Goal: Information Seeking & Learning: Check status

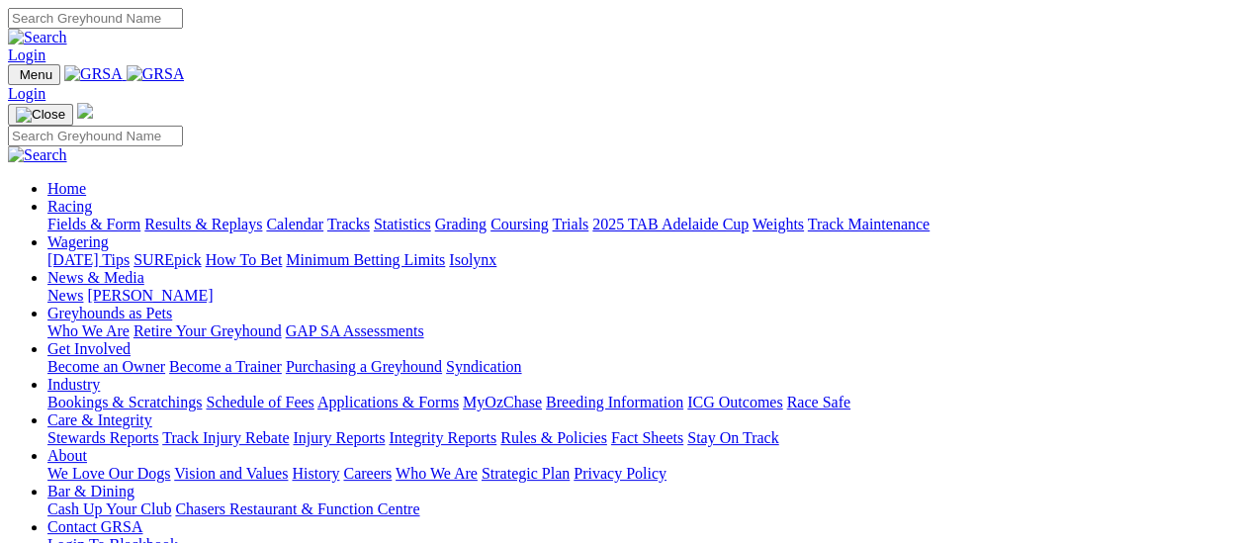
click at [92, 198] on link "Racing" at bounding box center [69, 206] width 44 height 17
click at [217, 216] on link "Results & Replays" at bounding box center [203, 224] width 118 height 17
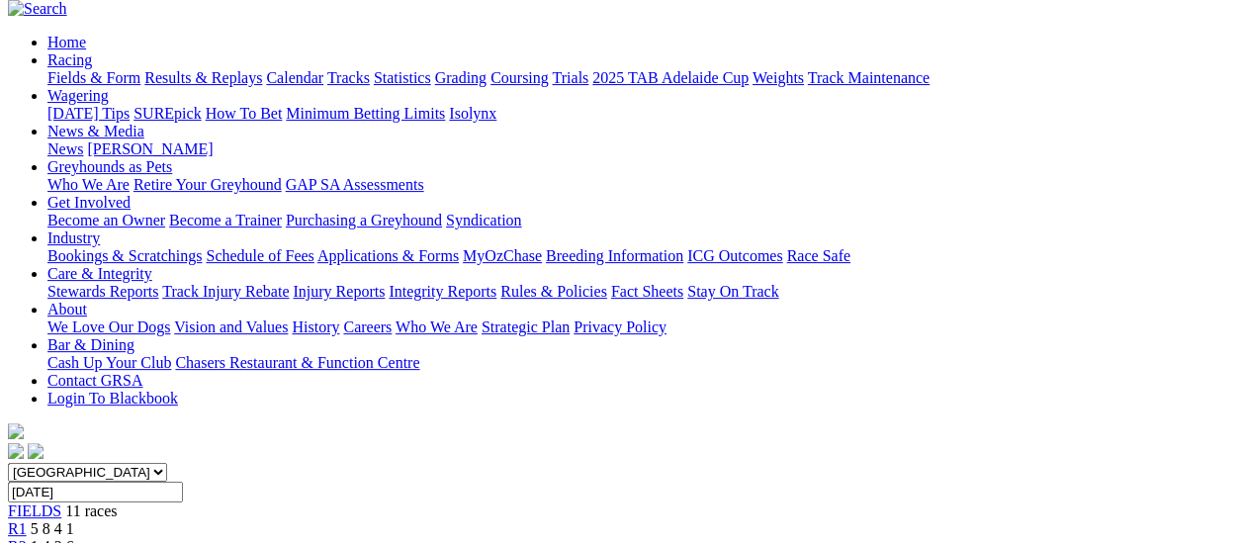
scroll to position [99, 0]
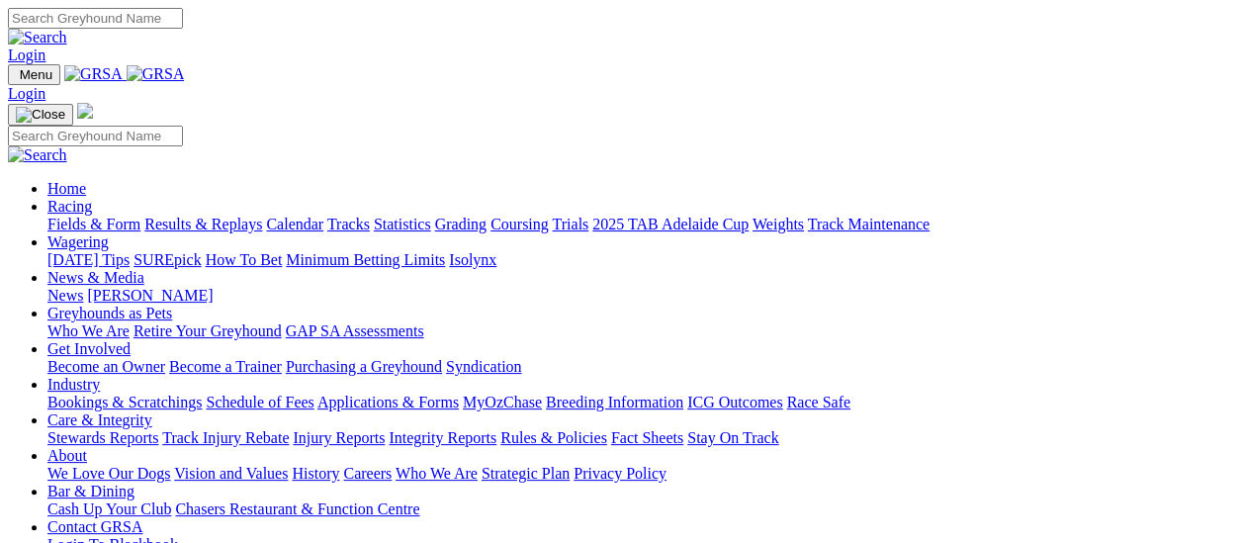
click at [92, 198] on link "Racing" at bounding box center [69, 206] width 44 height 17
click at [226, 216] on link "Results & Replays" at bounding box center [203, 224] width 118 height 17
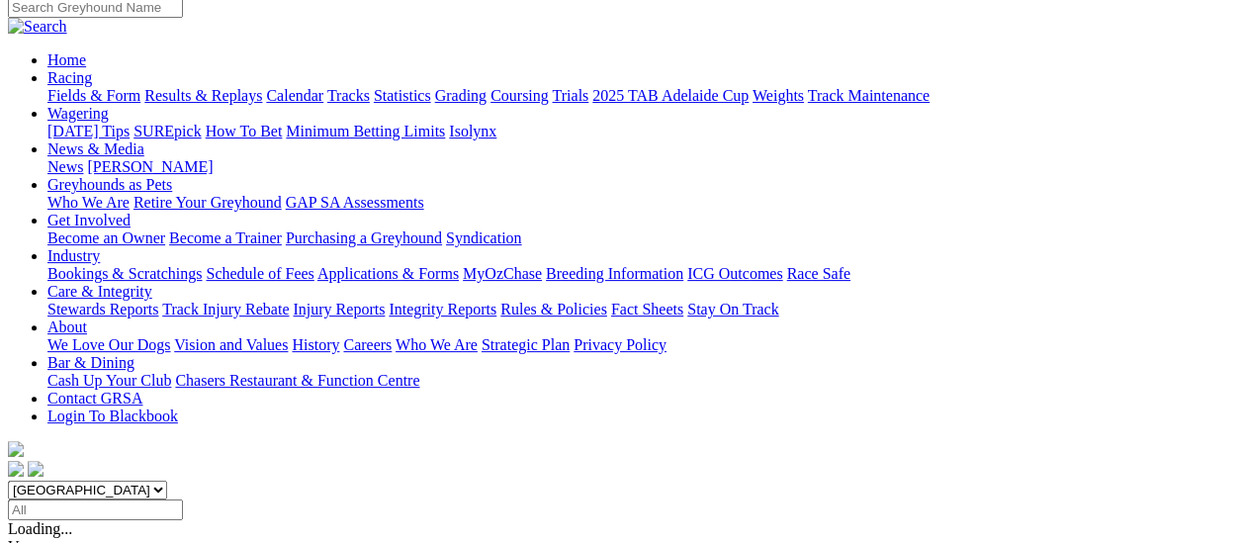
scroll to position [297, 0]
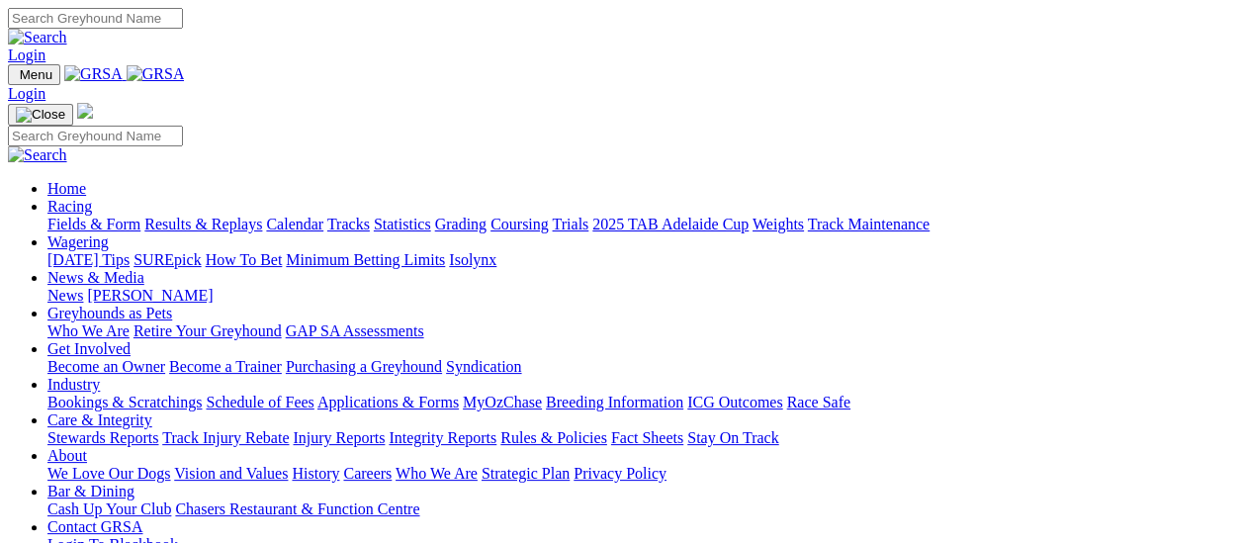
click at [216, 216] on link "Results & Replays" at bounding box center [203, 224] width 118 height 17
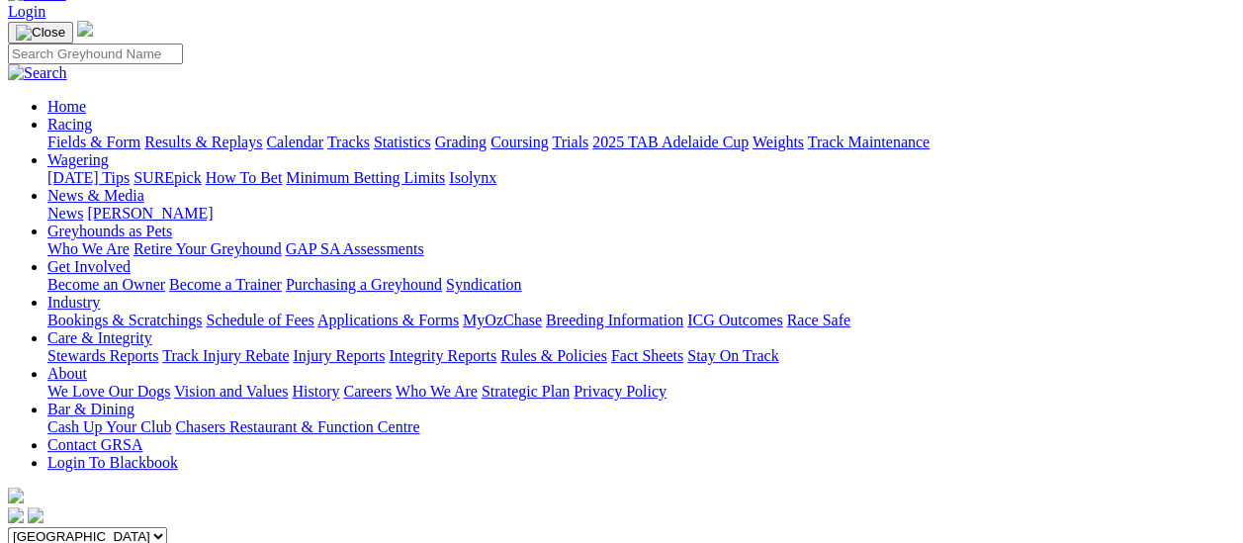
scroll to position [297, 0]
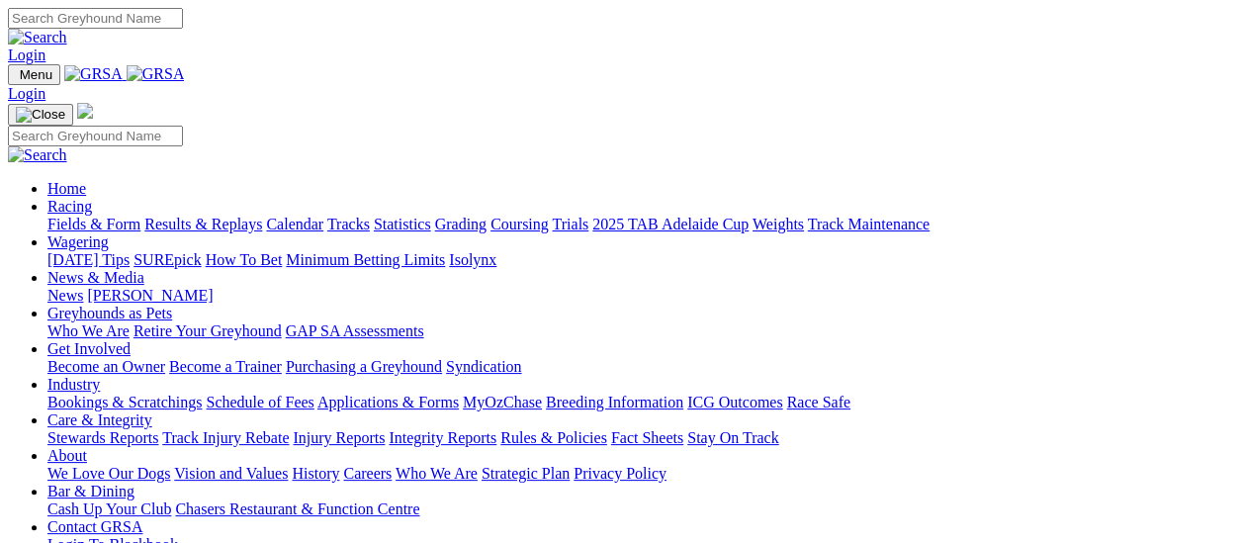
click at [210, 216] on link "Results & Replays" at bounding box center [203, 224] width 118 height 17
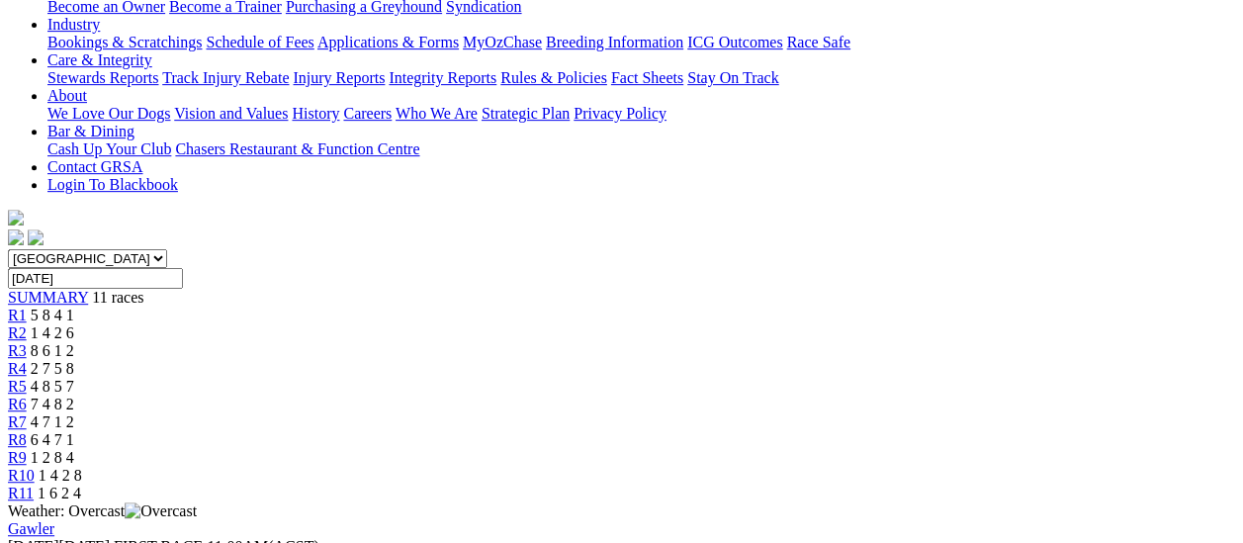
scroll to position [692, 0]
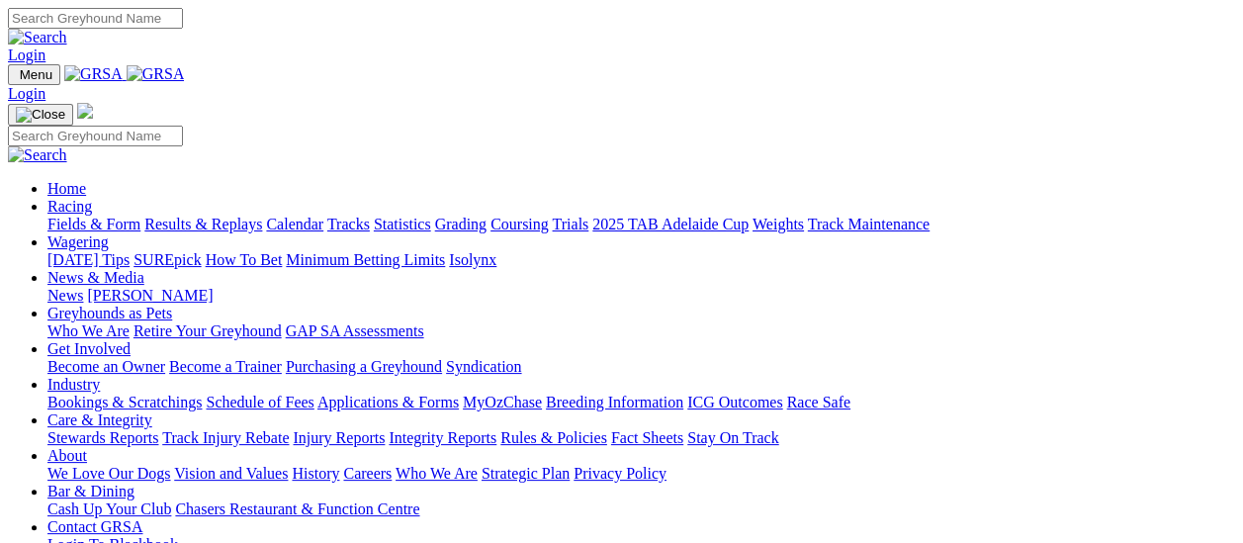
click at [109, 216] on link "Fields & Form" at bounding box center [93, 224] width 93 height 17
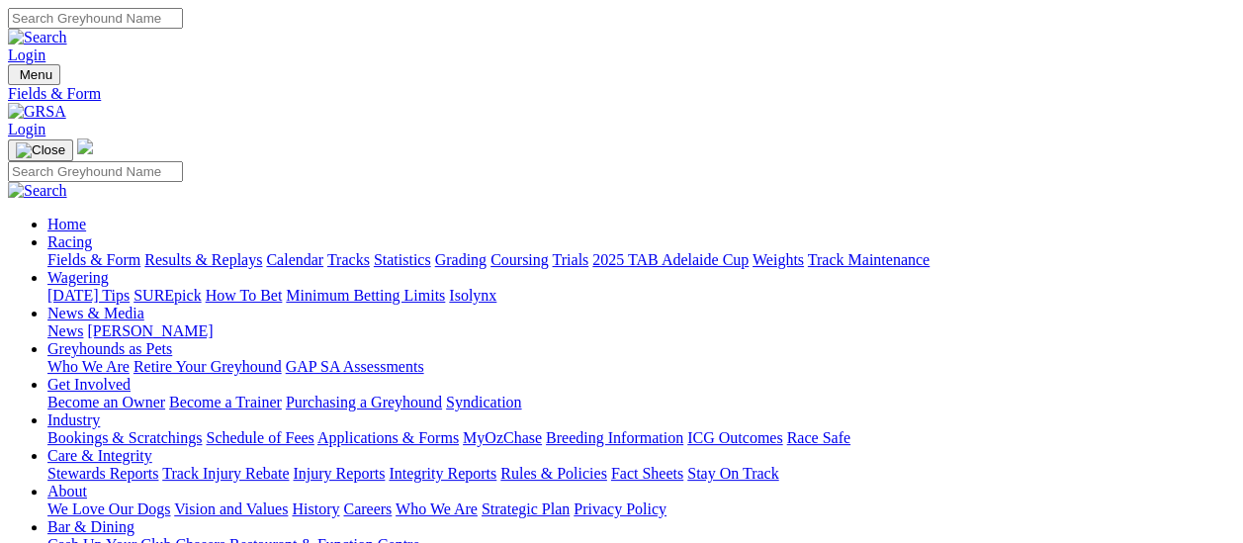
click at [221, 251] on link "Results & Replays" at bounding box center [203, 259] width 118 height 17
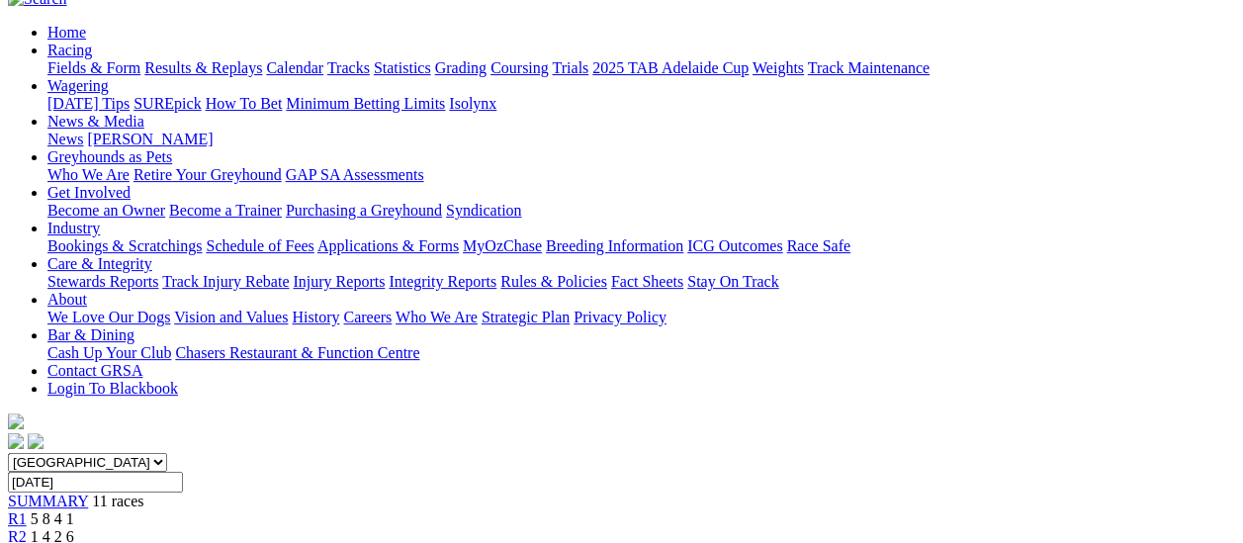
scroll to position [198, 0]
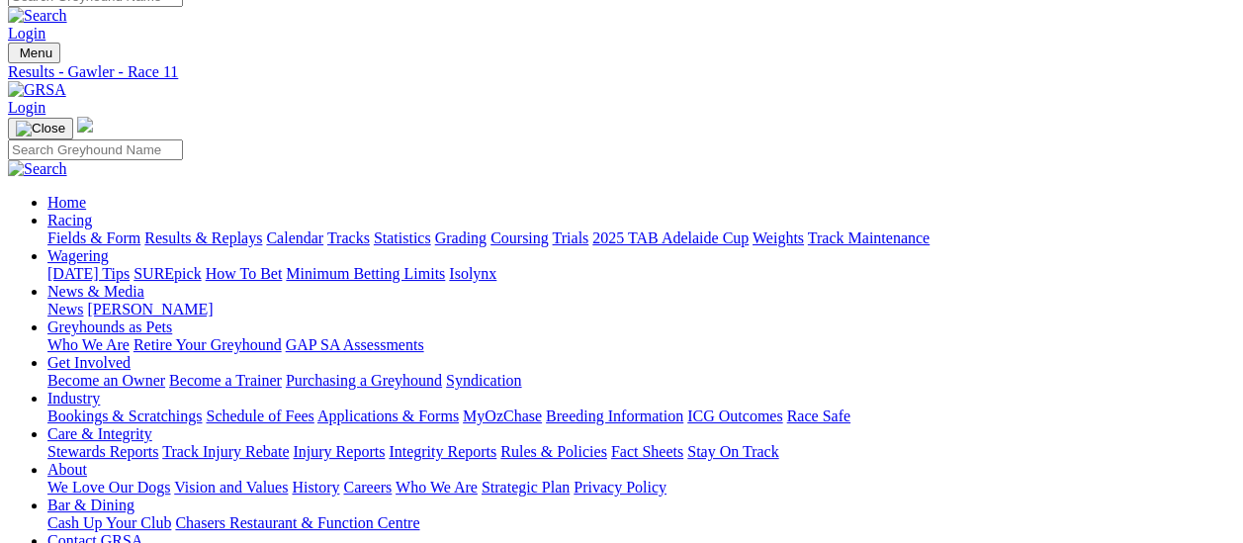
scroll to position [0, 0]
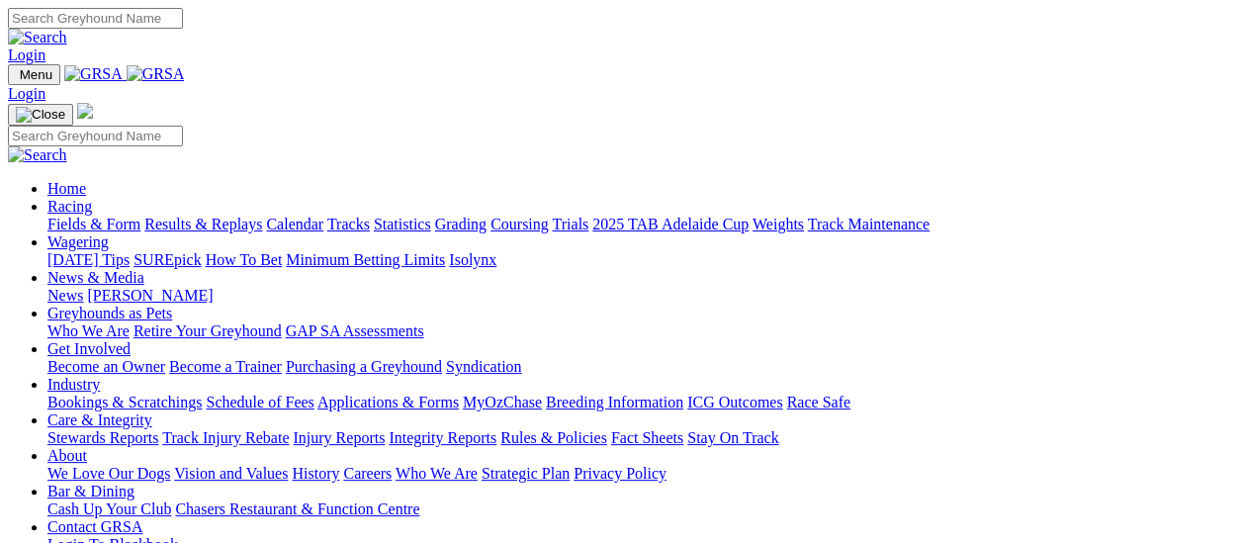
click at [92, 198] on link "Racing" at bounding box center [69, 206] width 44 height 17
click at [65, 216] on link "Fields & Form" at bounding box center [93, 224] width 93 height 17
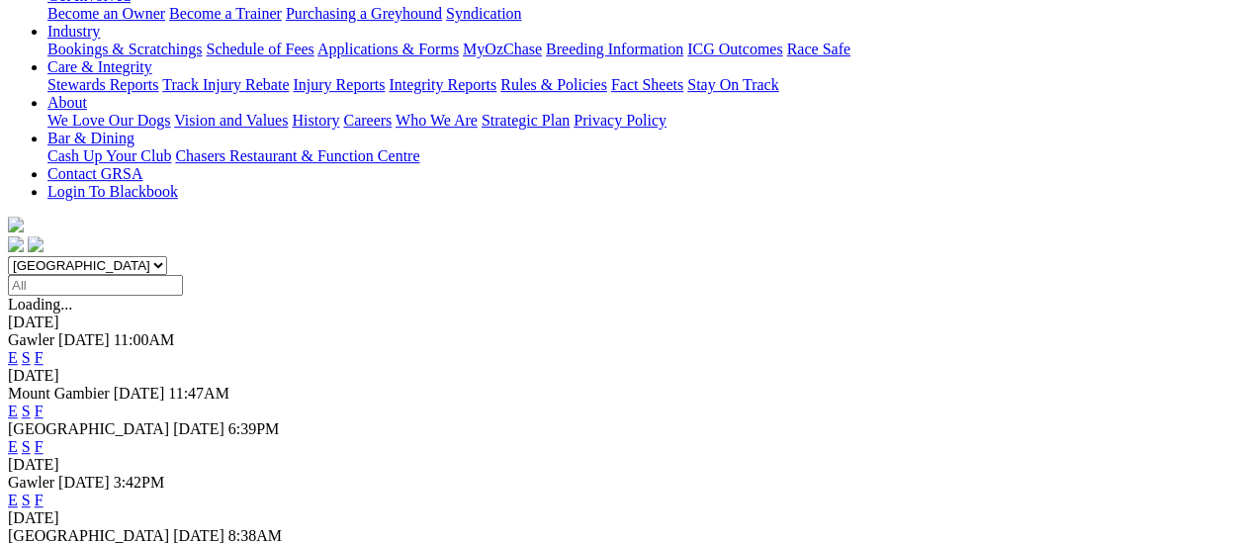
scroll to position [494, 0]
